Goal: Download file/media

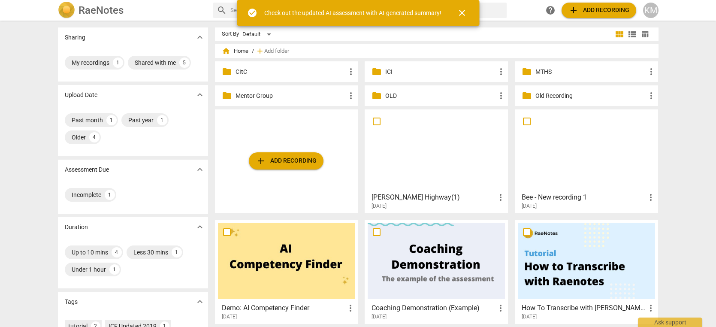
click at [563, 72] on p "MTHS" at bounding box center [590, 71] width 111 height 9
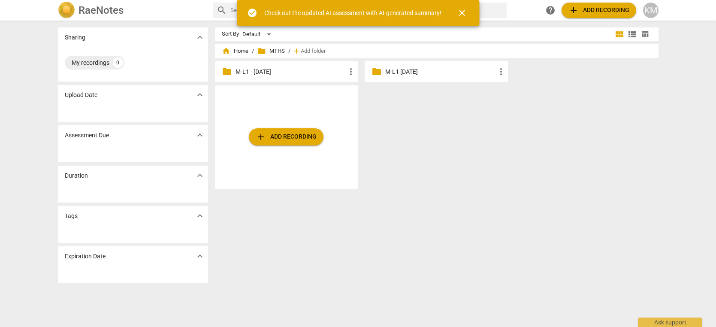
click at [300, 74] on p "M-L1 - [DATE]" at bounding box center [290, 71] width 111 height 9
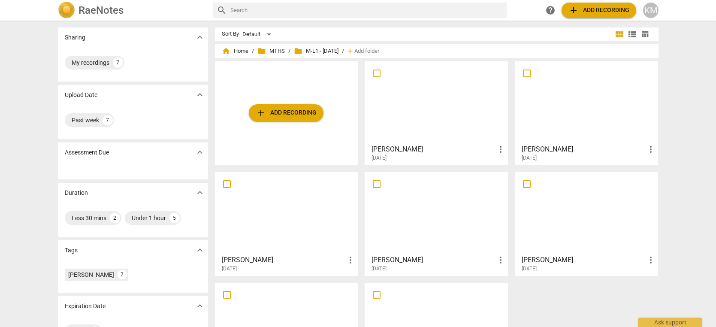
click at [430, 105] on div at bounding box center [435, 102] width 137 height 76
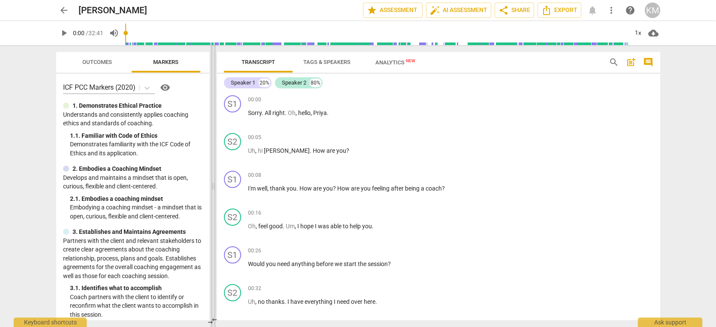
drag, startPoint x: 358, startPoint y: 65, endPoint x: 212, endPoint y: 63, distance: 145.4
click at [212, 63] on span at bounding box center [213, 186] width 5 height 282
click at [513, 10] on span "share Share" at bounding box center [514, 10] width 32 height 10
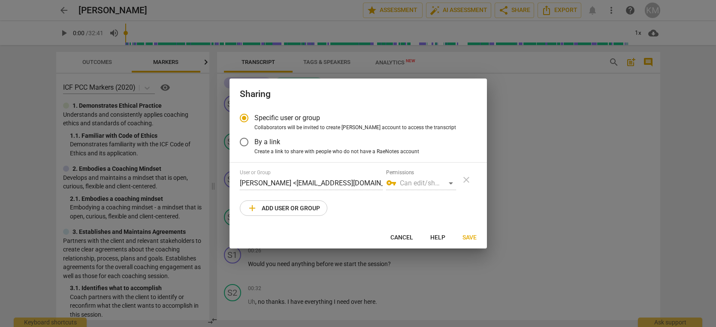
click at [289, 211] on span "add Add user or group" at bounding box center [283, 208] width 73 height 10
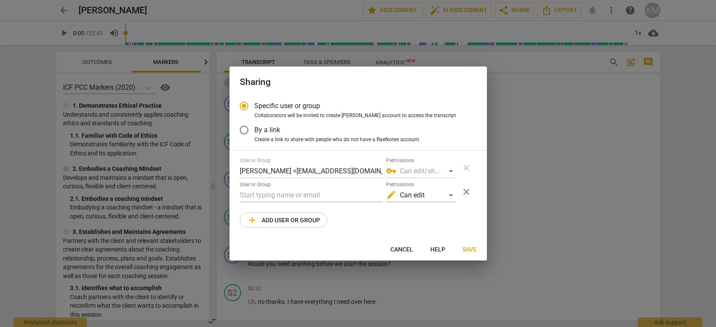
click at [406, 249] on span "Cancel" at bounding box center [401, 249] width 23 height 9
radio input "false"
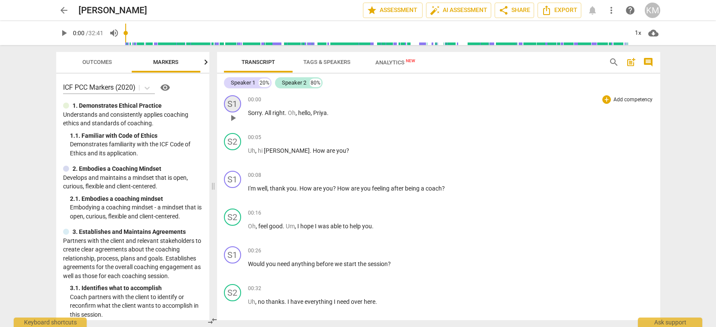
click at [233, 106] on div "S1" at bounding box center [232, 103] width 17 height 17
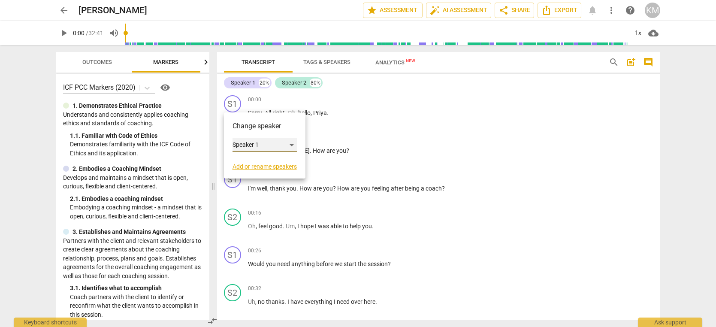
click at [272, 146] on div "Speaker 1" at bounding box center [264, 145] width 64 height 14
click at [397, 127] on div at bounding box center [358, 163] width 716 height 327
click at [403, 124] on div at bounding box center [358, 163] width 716 height 327
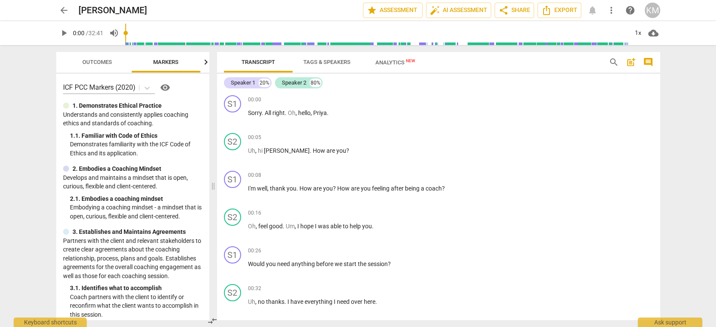
click at [333, 62] on span "Tags & Speakers" at bounding box center [326, 62] width 47 height 6
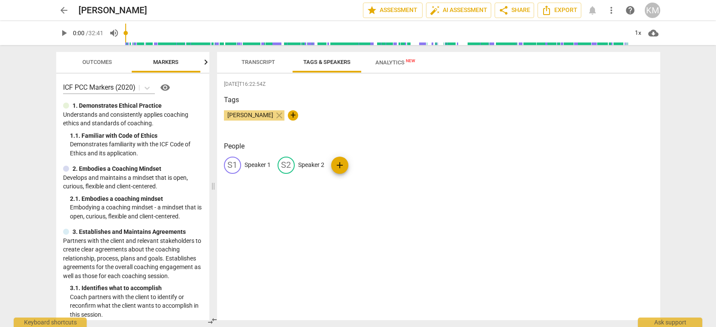
click at [259, 165] on p "Speaker 1" at bounding box center [257, 164] width 26 height 9
type input "Coach"
click at [375, 164] on p "Speaker 2" at bounding box center [367, 164] width 26 height 9
type input "Client"
click at [427, 223] on div "[DATE]T16:22:54Z Tags [PERSON_NAME] close + People CO Coach edit Client delete …" at bounding box center [438, 197] width 443 height 246
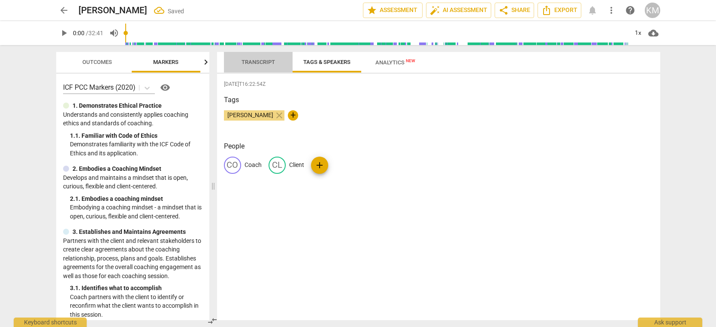
click at [261, 62] on span "Transcript" at bounding box center [257, 62] width 33 height 6
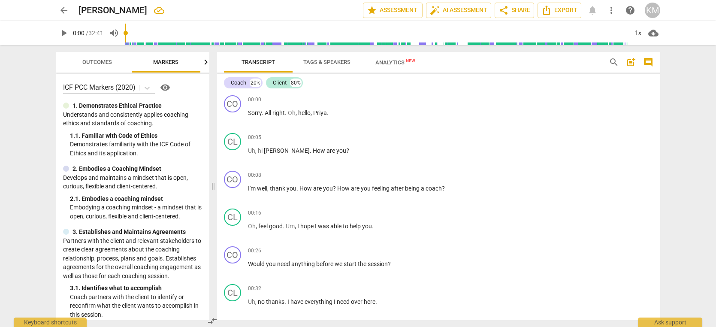
click at [385, 62] on span "Analytics New" at bounding box center [395, 62] width 40 height 6
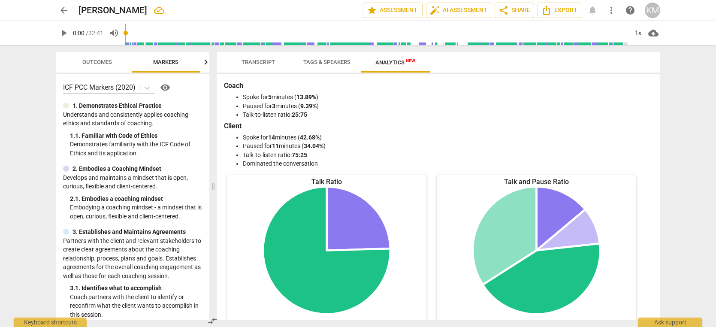
click at [262, 60] on span "Transcript" at bounding box center [257, 62] width 33 height 6
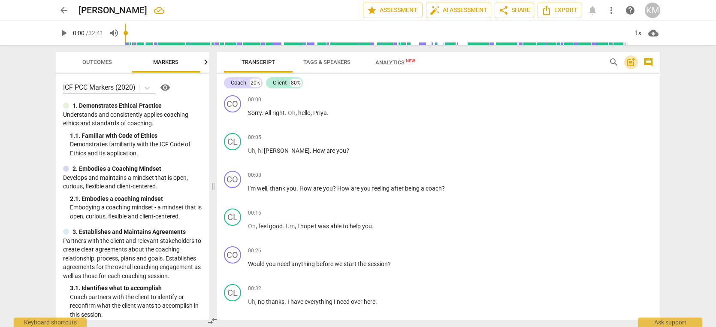
click at [630, 62] on span "post_add" at bounding box center [631, 62] width 10 height 10
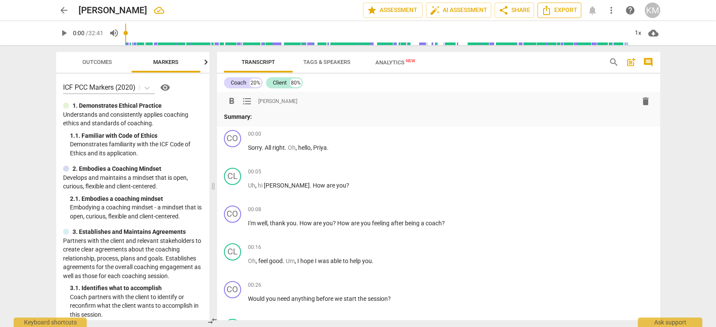
click at [557, 10] on span "Export" at bounding box center [559, 10] width 36 height 10
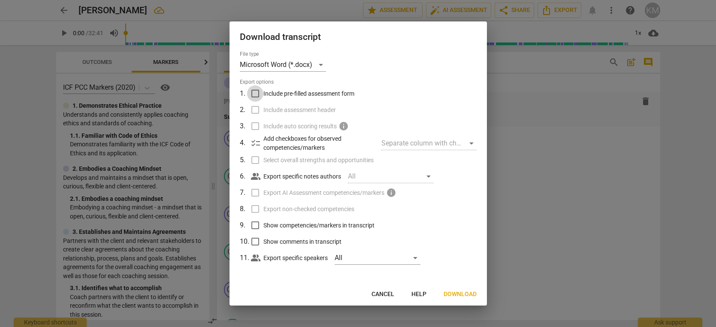
click at [254, 94] on input "Include pre-filled assessment form" at bounding box center [255, 93] width 16 height 16
checkbox input "true"
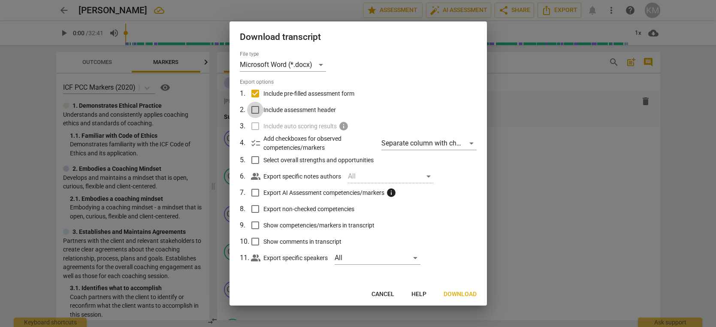
click at [254, 109] on input "Include assessment header" at bounding box center [255, 110] width 16 height 16
checkbox input "true"
click at [471, 144] on div "Separate column with check marks" at bounding box center [428, 143] width 95 height 14
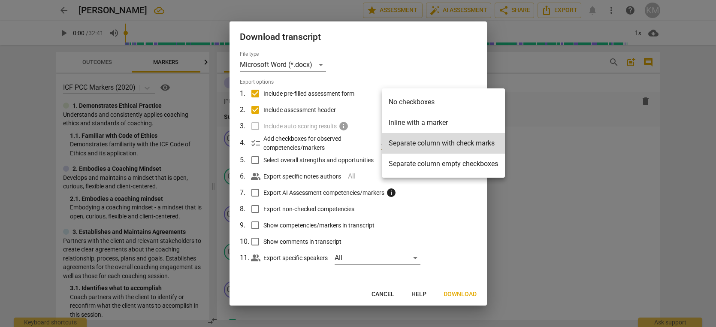
click at [445, 102] on li "No checkboxes" at bounding box center [443, 102] width 123 height 21
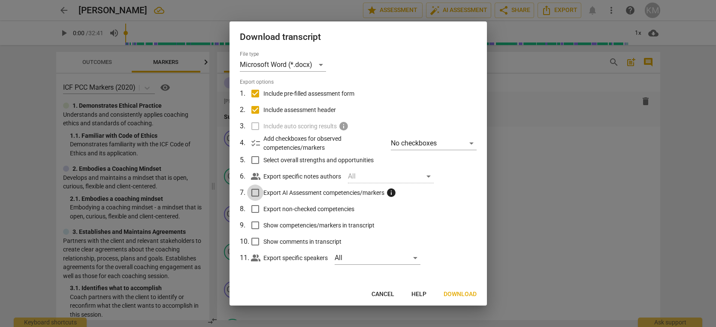
click at [256, 192] on input "Export AI Assessment competencies/markers info" at bounding box center [255, 192] width 16 height 16
checkbox input "true"
click at [254, 209] on input "Export non-checked competencies" at bounding box center [255, 209] width 16 height 16
checkbox input "true"
click at [256, 227] on input "Show competencies/markers in transcript" at bounding box center [255, 225] width 16 height 16
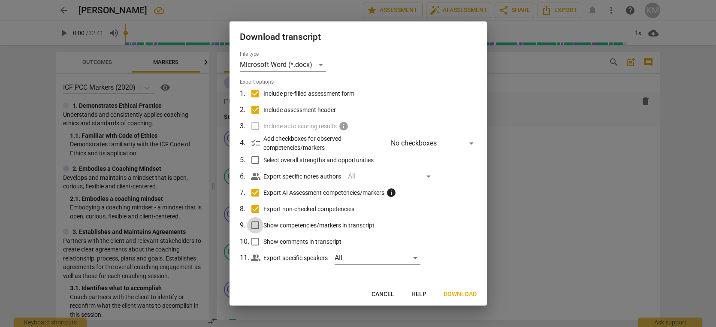
checkbox input "true"
click at [255, 242] on input "Show comments in transcript" at bounding box center [255, 241] width 16 height 16
checkbox input "true"
click at [468, 293] on span "Download" at bounding box center [459, 294] width 33 height 9
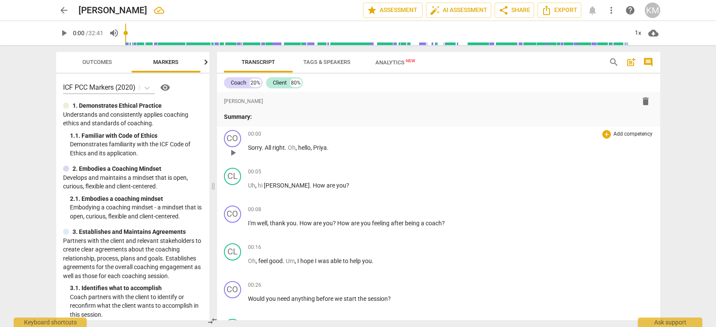
scroll to position [0, 1]
click at [66, 10] on span "arrow_back" at bounding box center [64, 10] width 10 height 10
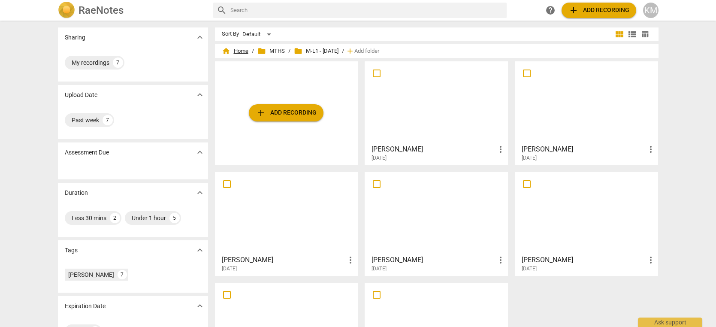
click at [236, 49] on span "home Home" at bounding box center [235, 51] width 27 height 9
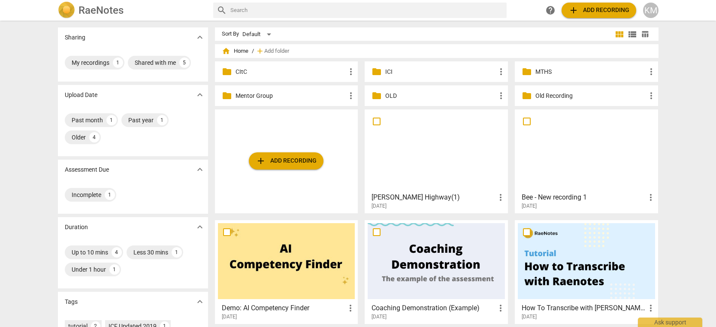
click at [572, 71] on p "MTHS" at bounding box center [590, 71] width 111 height 9
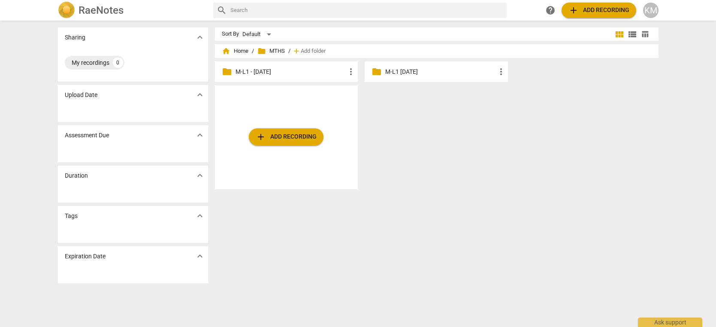
click at [283, 73] on p "M-L1 - [DATE]" at bounding box center [290, 71] width 111 height 9
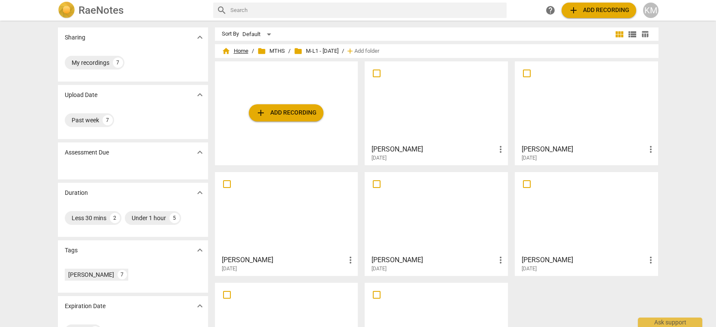
click at [238, 50] on span "home Home" at bounding box center [235, 51] width 27 height 9
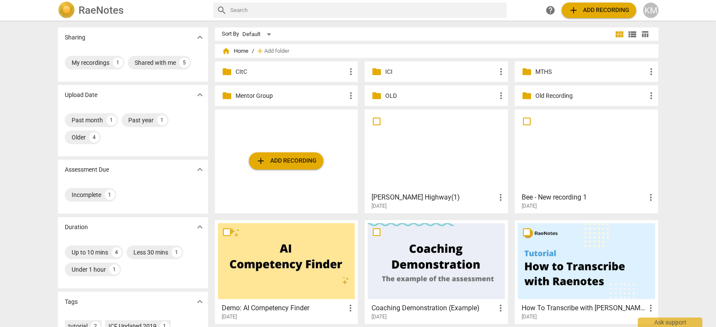
click at [579, 158] on div at bounding box center [586, 150] width 137 height 76
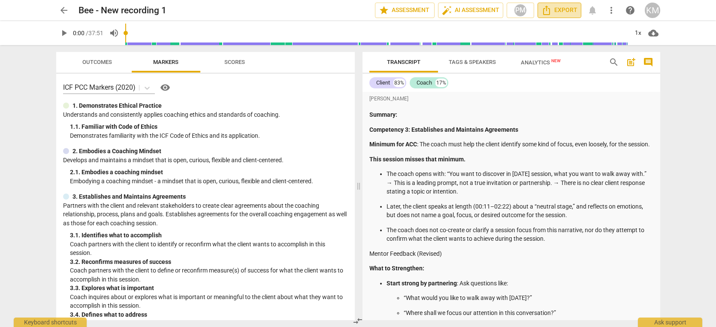
click at [566, 11] on span "Export" at bounding box center [559, 10] width 36 height 10
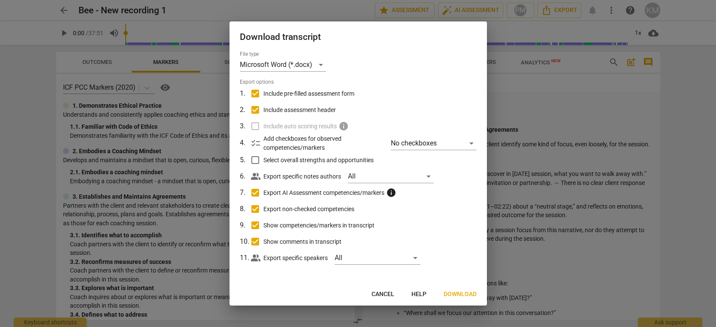
click at [559, 119] on div at bounding box center [358, 163] width 716 height 327
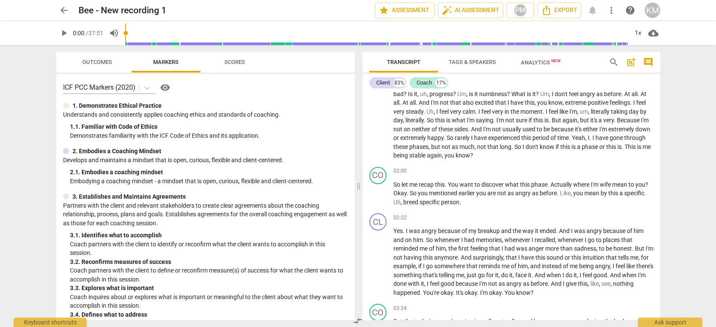
scroll to position [357, 0]
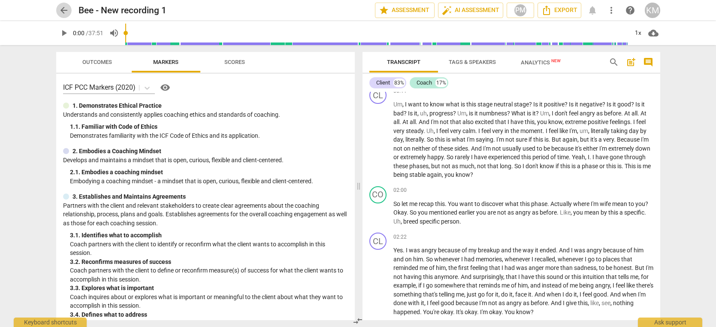
click at [67, 13] on span "arrow_back" at bounding box center [64, 10] width 10 height 10
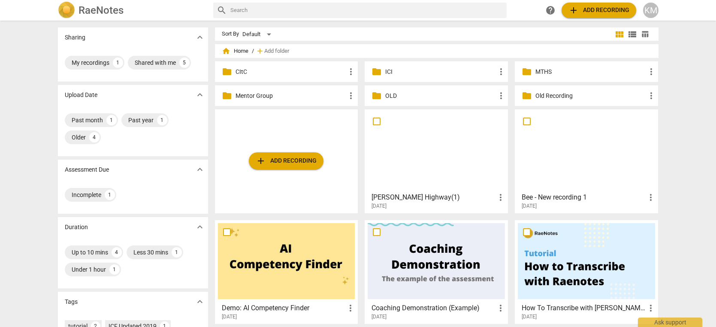
click at [436, 156] on div at bounding box center [435, 150] width 137 height 76
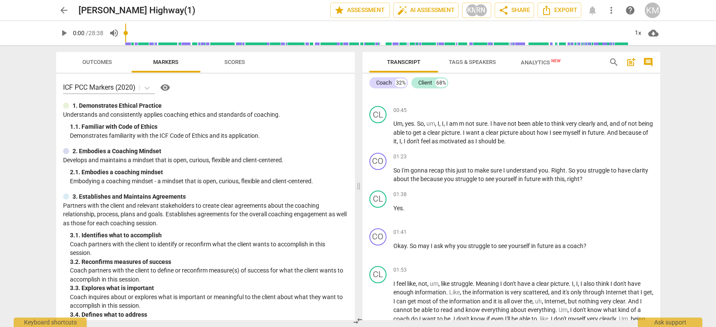
scroll to position [60, 0]
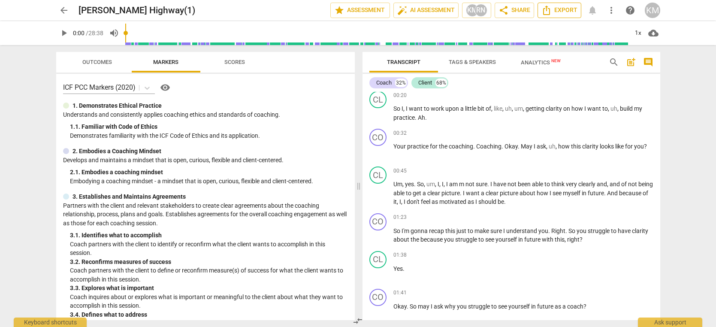
click at [568, 12] on span "Export" at bounding box center [559, 10] width 36 height 10
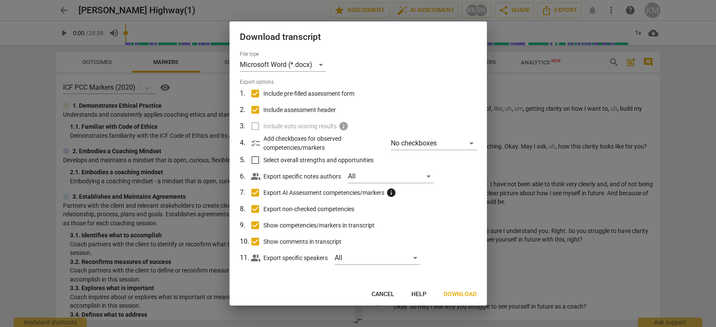
click at [458, 294] on span "Download" at bounding box center [459, 294] width 33 height 9
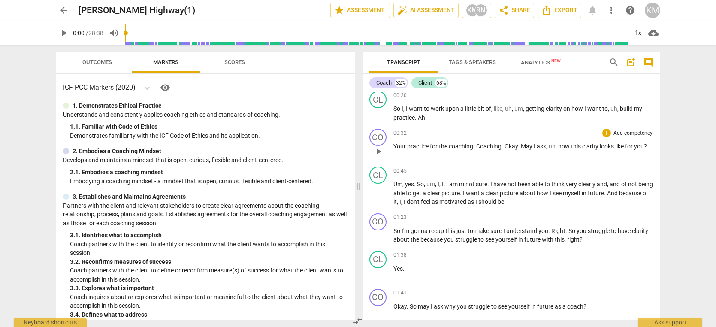
scroll to position [0, 0]
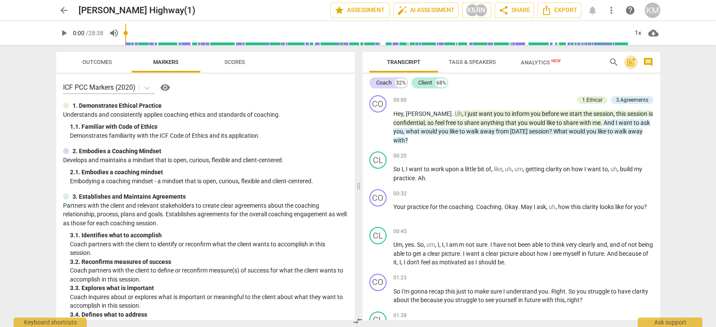
click at [630, 63] on span "post_add" at bounding box center [631, 62] width 10 height 10
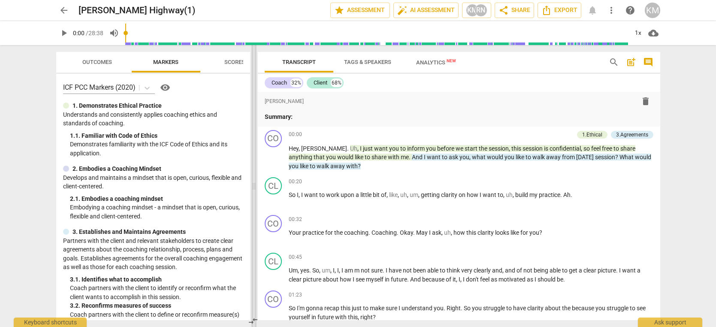
drag, startPoint x: 359, startPoint y: 90, endPoint x: 256, endPoint y: 93, distance: 103.4
click at [256, 93] on span at bounding box center [253, 186] width 5 height 282
